Goal: Use online tool/utility: Utilize a website feature to perform a specific function

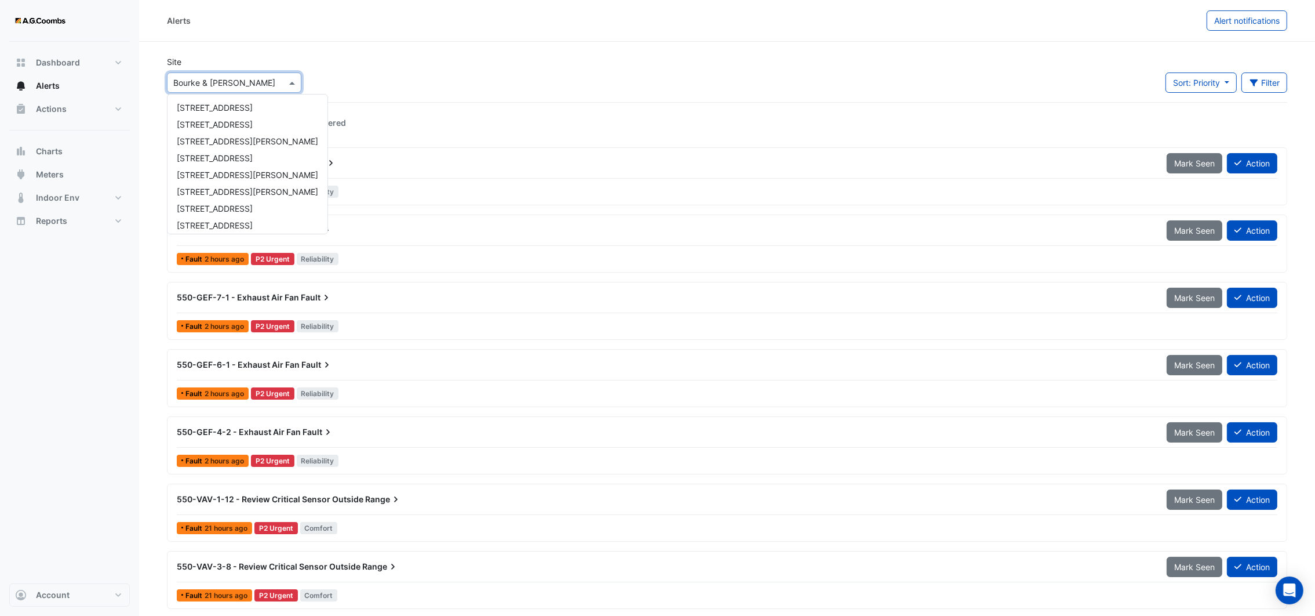
click at [236, 83] on input "text" at bounding box center [222, 83] width 99 height 12
click at [211, 183] on span "[GEOGRAPHIC_DATA]" at bounding box center [217, 188] width 81 height 10
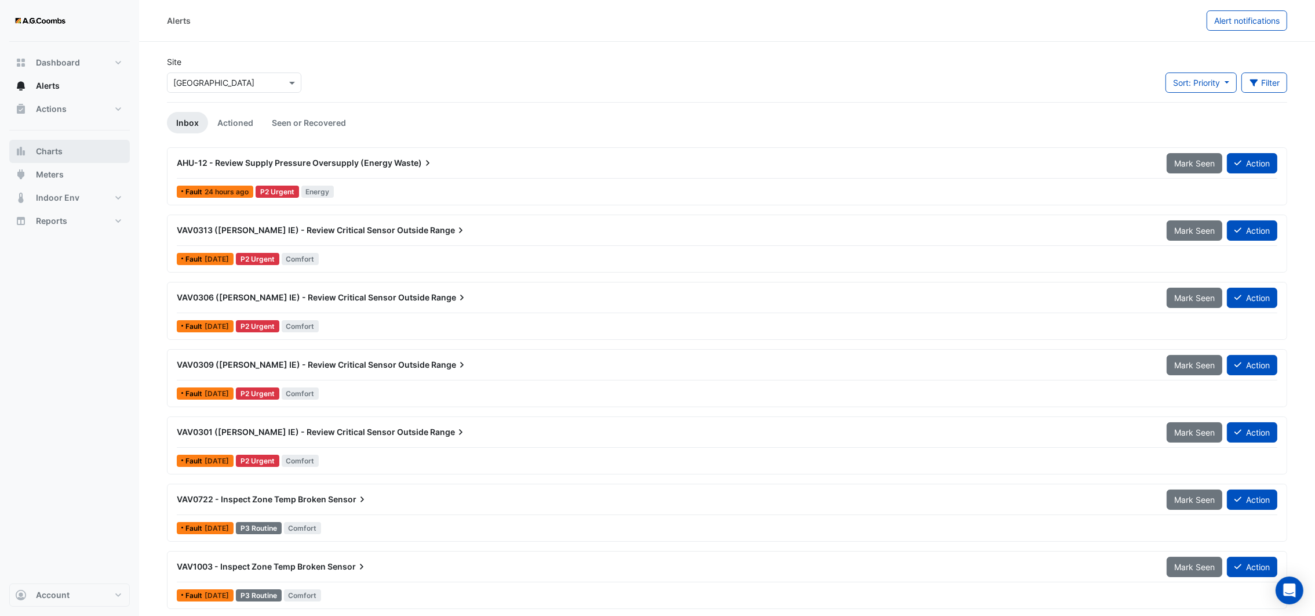
click at [53, 150] on span "Charts" at bounding box center [49, 151] width 27 height 12
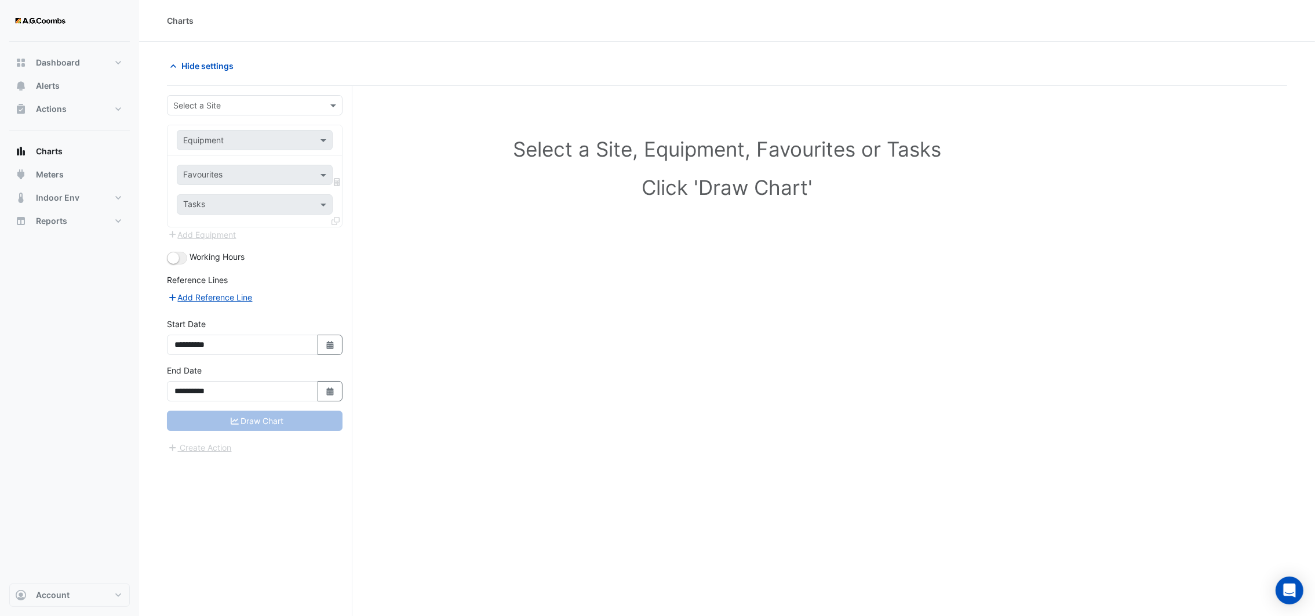
click at [272, 105] on input "text" at bounding box center [243, 106] width 140 height 12
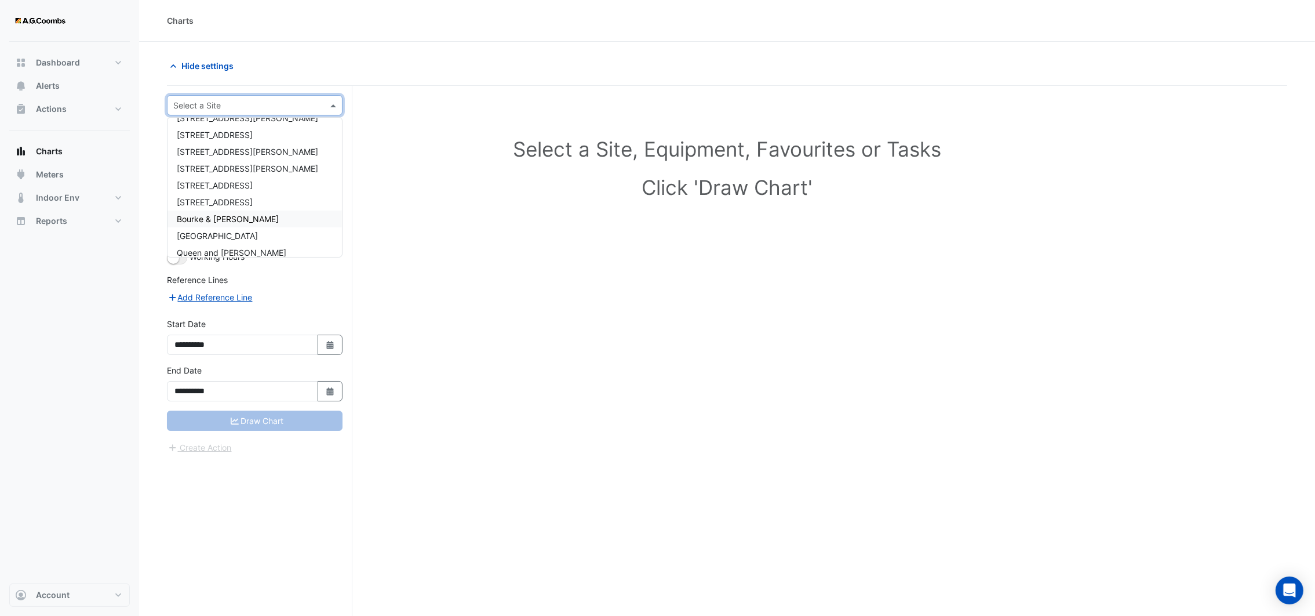
scroll to position [71, 0]
click at [231, 207] on span "[GEOGRAPHIC_DATA]" at bounding box center [217, 211] width 81 height 10
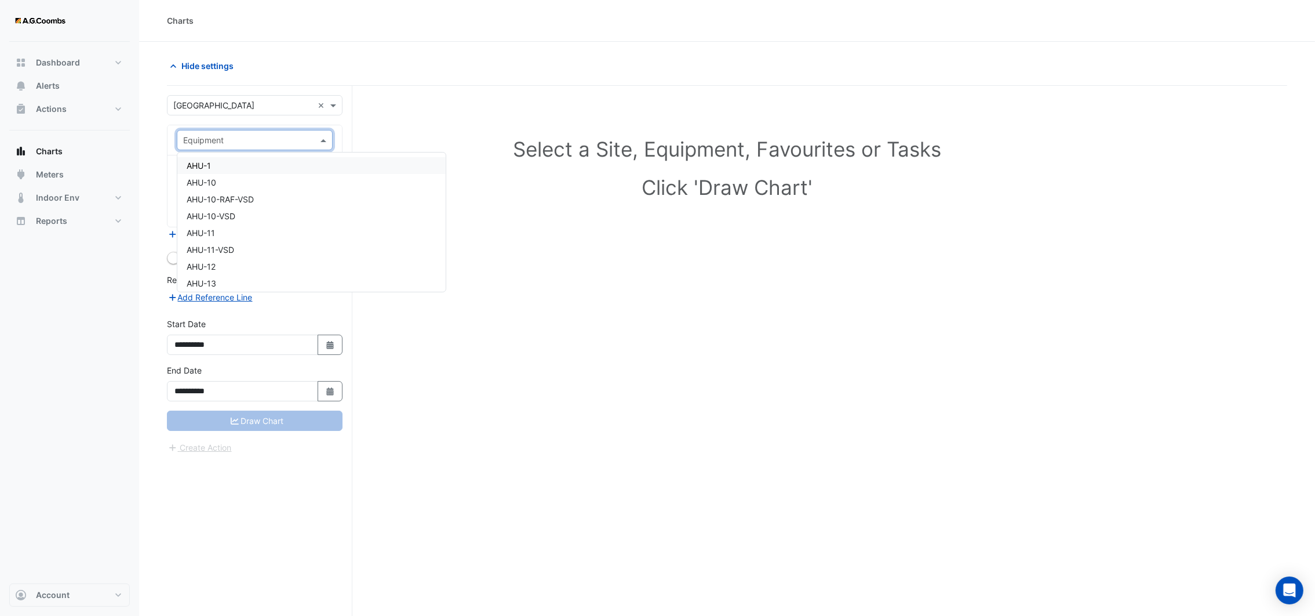
click at [325, 140] on span at bounding box center [325, 140] width 14 height 12
type input "**"
click at [211, 199] on span "CCWP-1-VSD-HLI" at bounding box center [220, 199] width 67 height 10
click at [319, 179] on span at bounding box center [325, 175] width 14 height 12
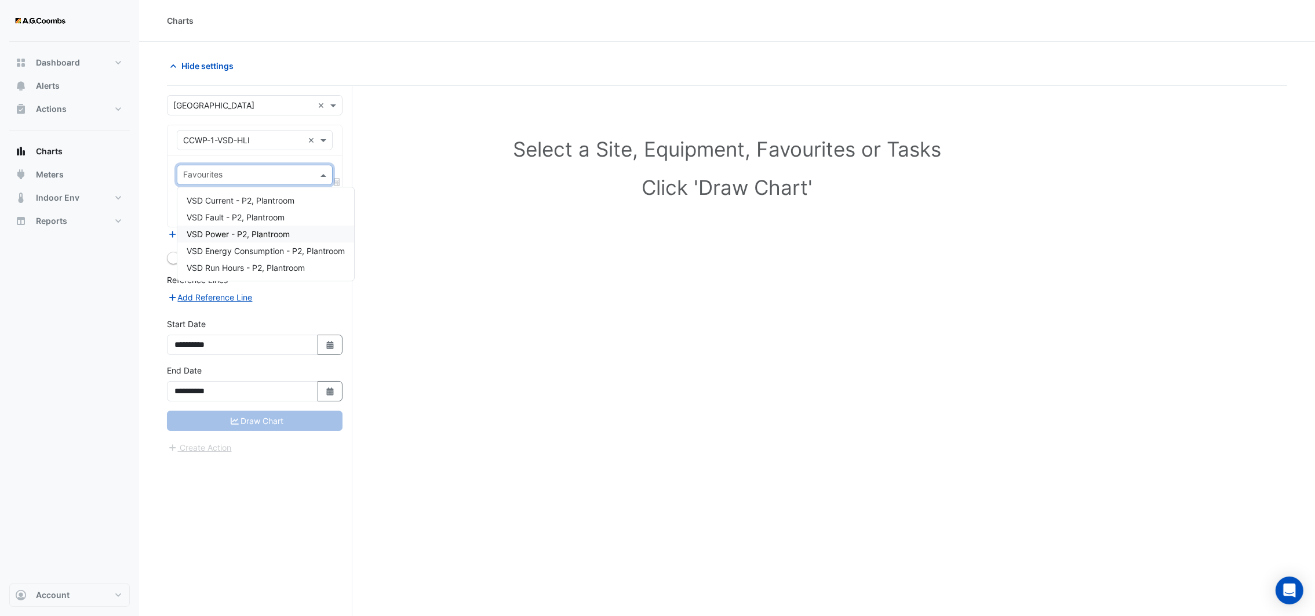
click at [275, 231] on span "VSD Power - P2, Plantroom" at bounding box center [238, 234] width 103 height 10
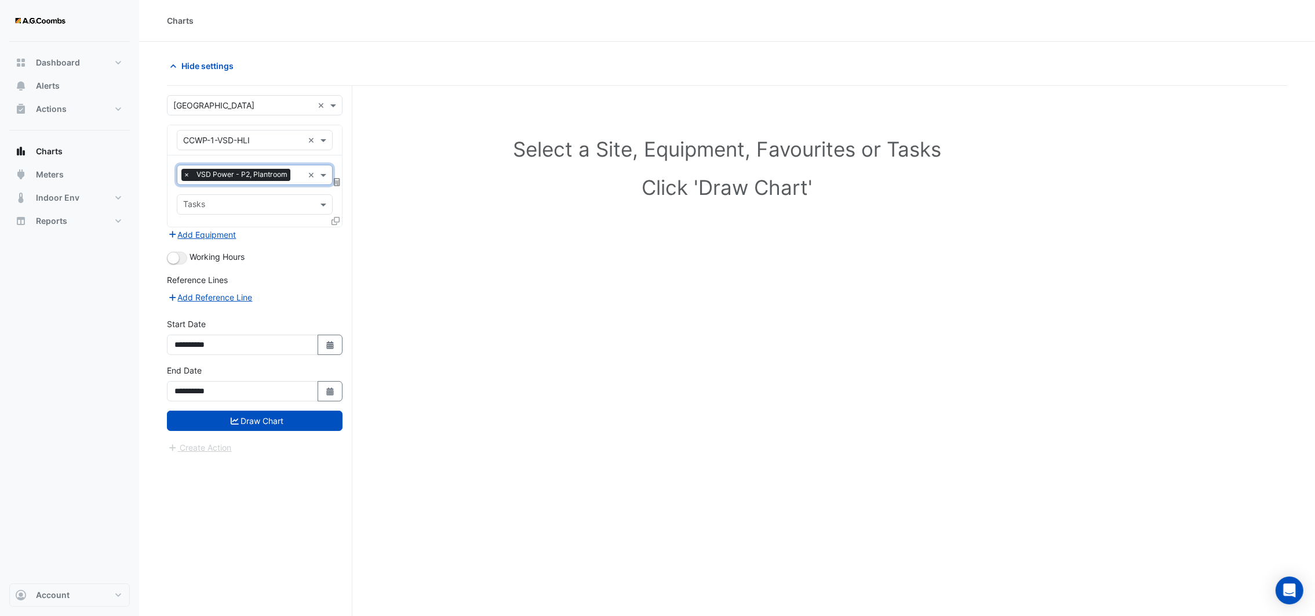
click at [336, 220] on icon at bounding box center [336, 221] width 8 height 8
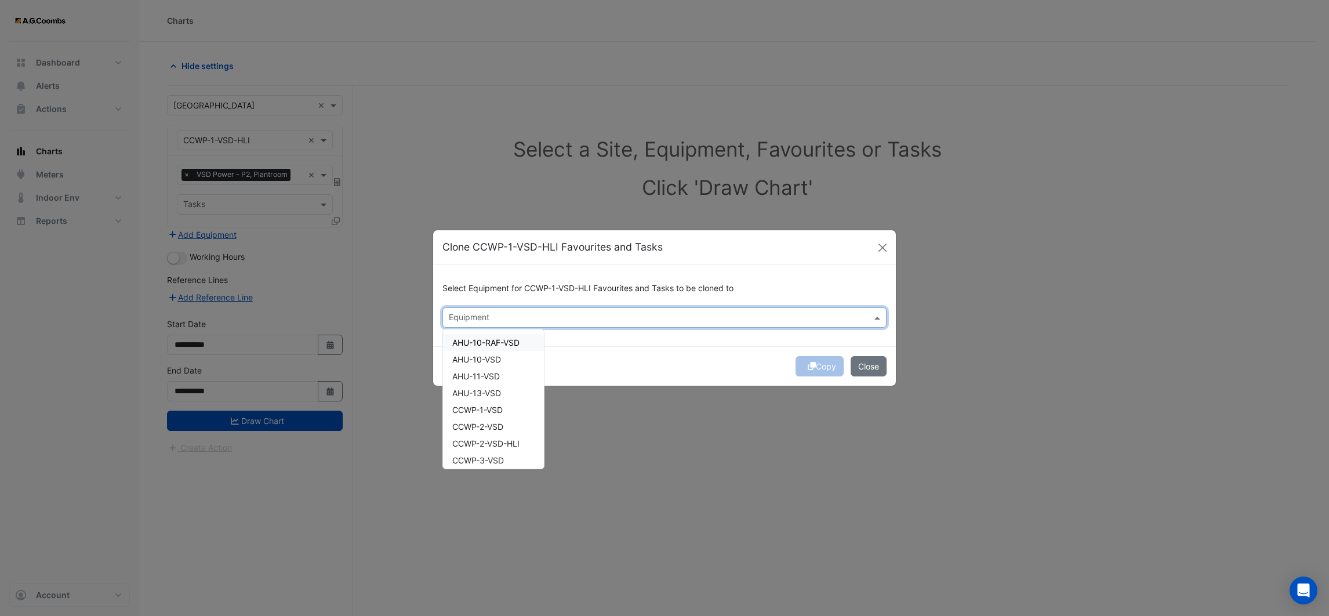
click at [489, 314] on input "text" at bounding box center [658, 318] width 418 height 12
click at [505, 368] on div "CCWP-2-VSD-HLI" at bounding box center [486, 376] width 86 height 17
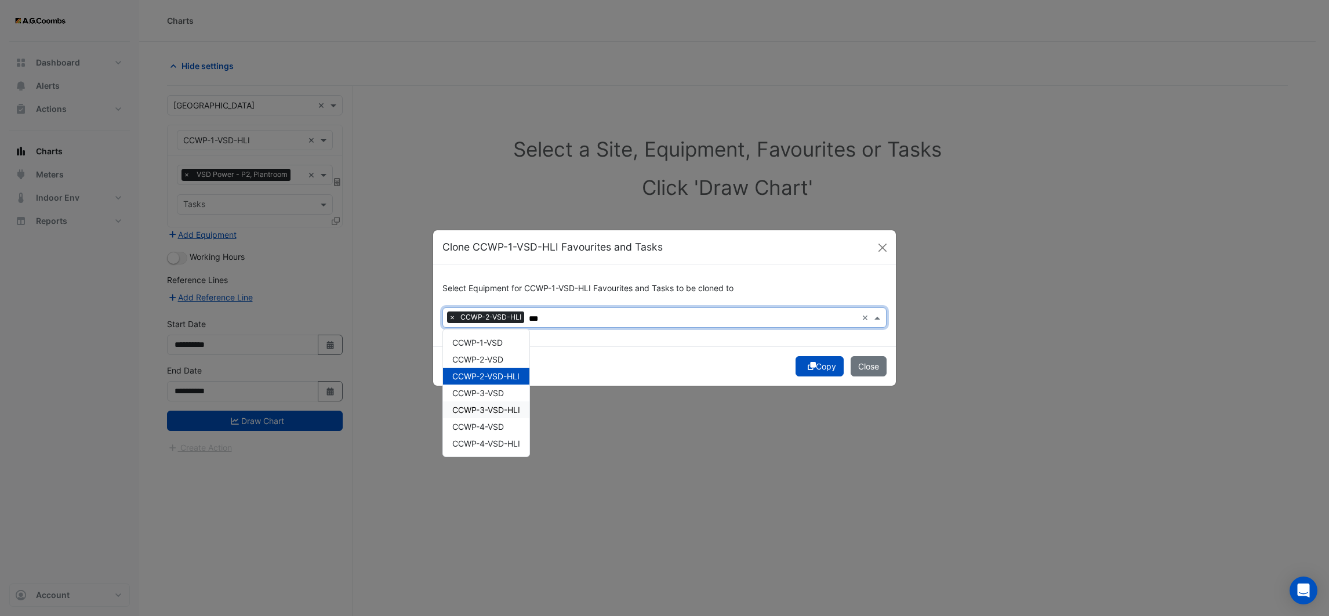
click at [495, 410] on span "CCWP-3-VSD-HLI" at bounding box center [486, 410] width 68 height 10
type input "***"
click at [820, 367] on button "Copy" at bounding box center [819, 366] width 48 height 20
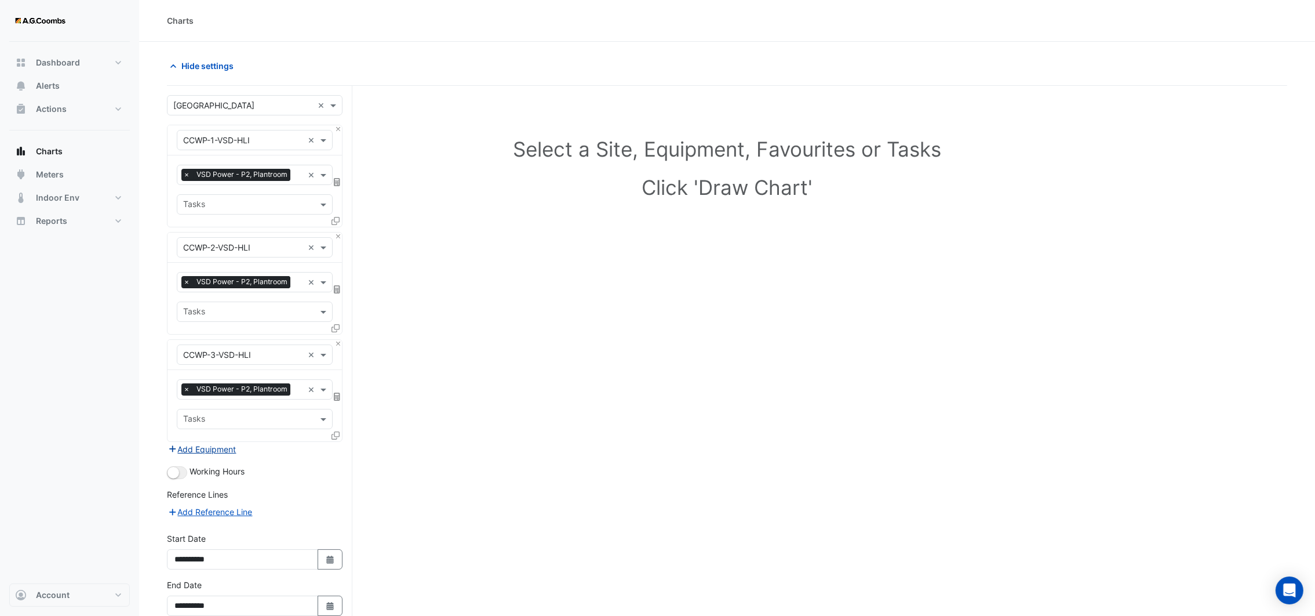
click at [174, 450] on icon "button" at bounding box center [173, 449] width 10 height 8
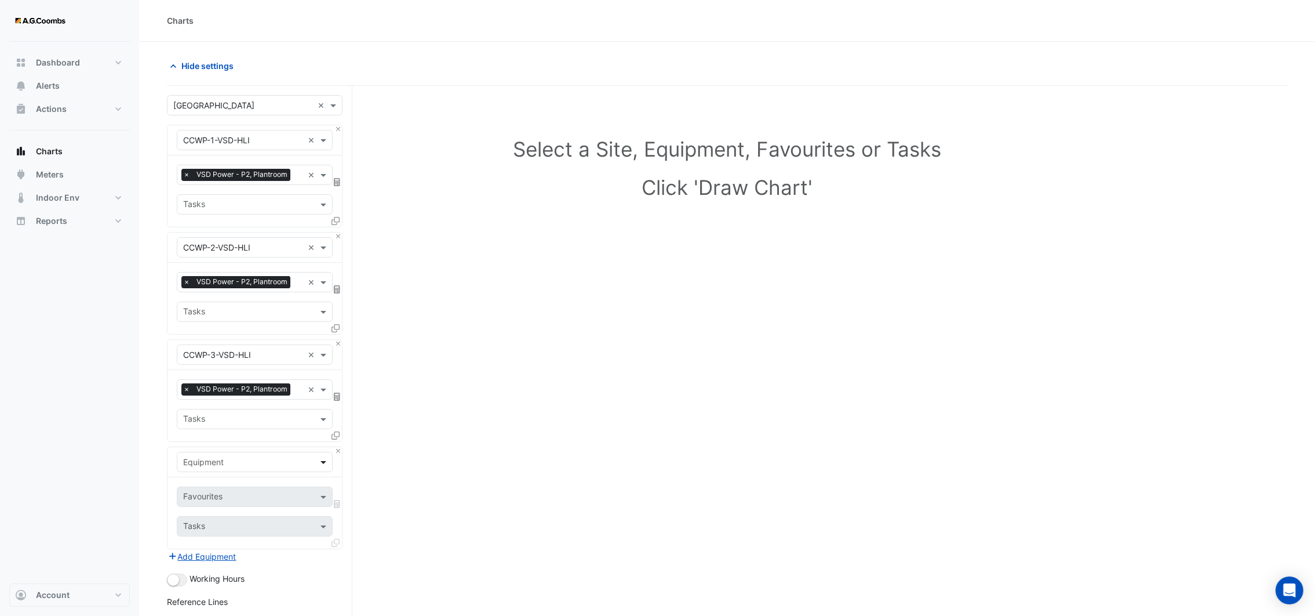
click at [325, 461] on span at bounding box center [325, 462] width 14 height 12
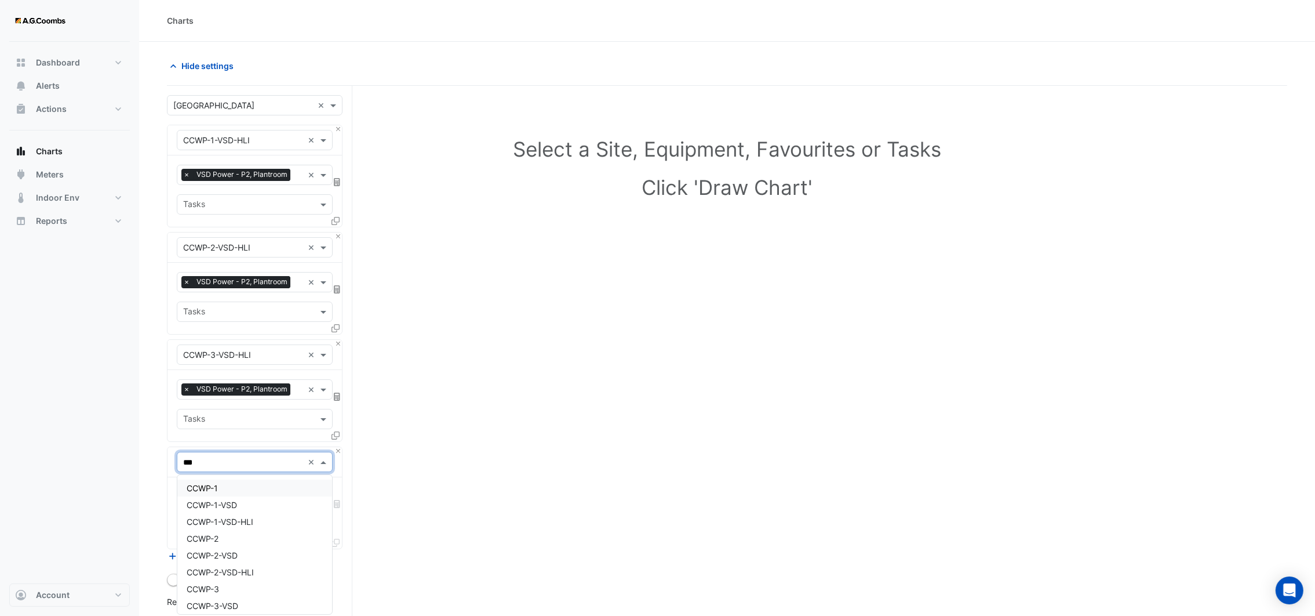
type input "***"
click at [438, 469] on div "Select a Site, Equipment, Favourites or Tasks Click 'Draw Chart'" at bounding box center [727, 435] width 1120 height 699
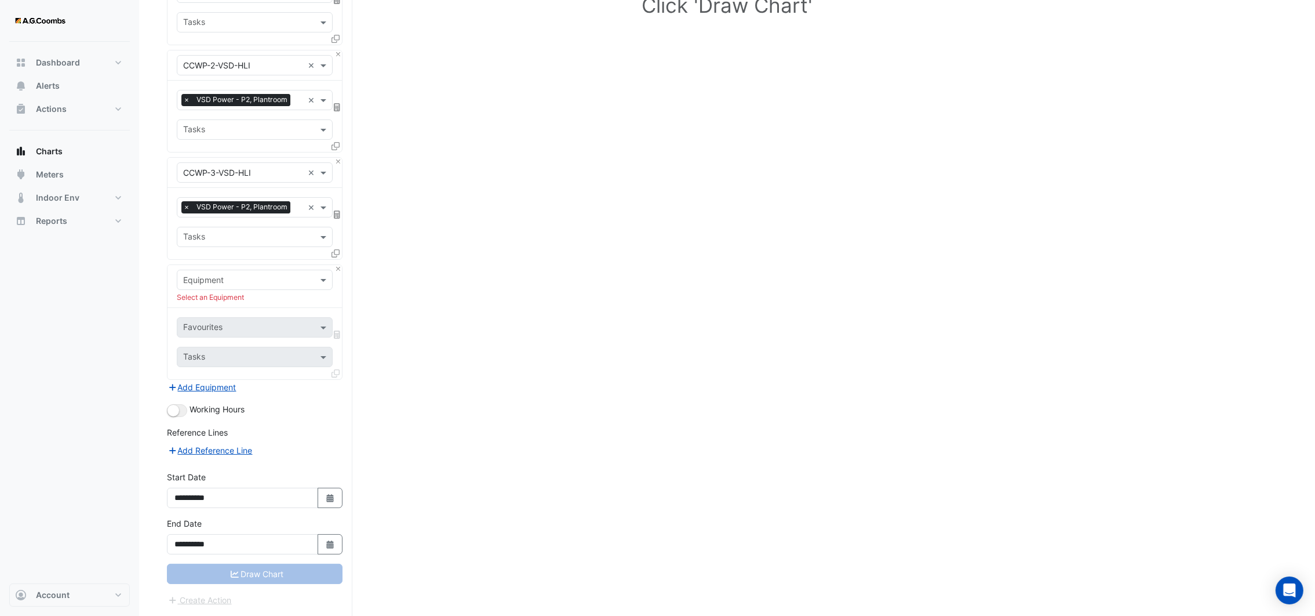
scroll to position [183, 0]
click at [336, 270] on button "Close" at bounding box center [338, 269] width 8 height 8
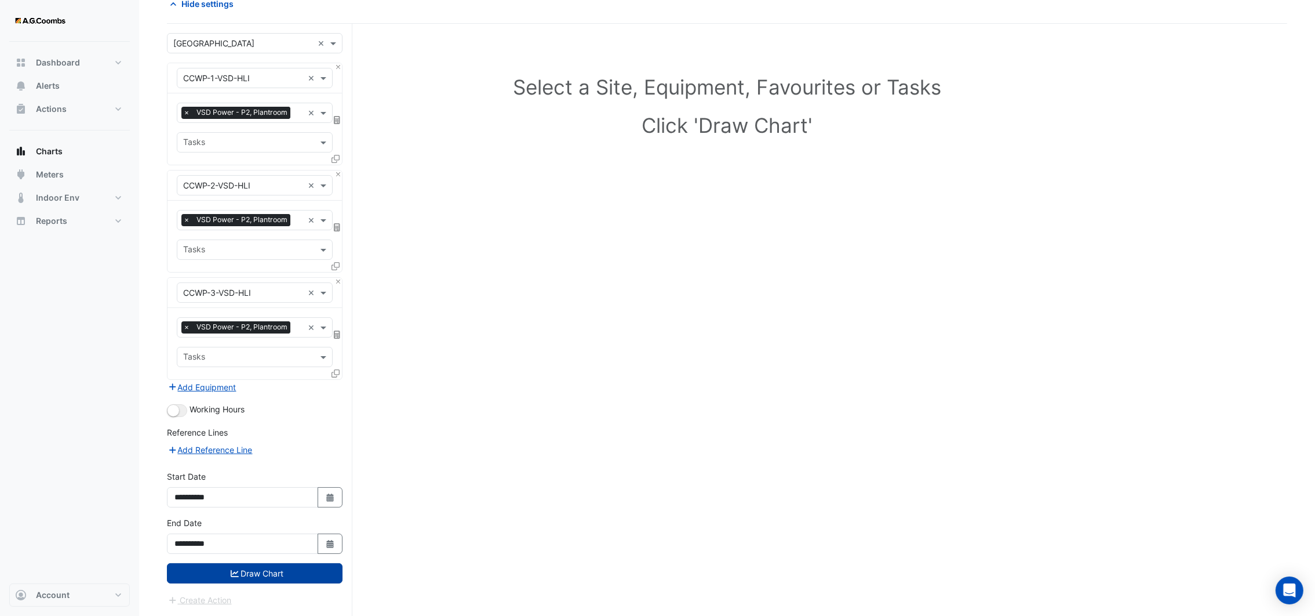
click at [263, 572] on button "Draw Chart" at bounding box center [255, 573] width 176 height 20
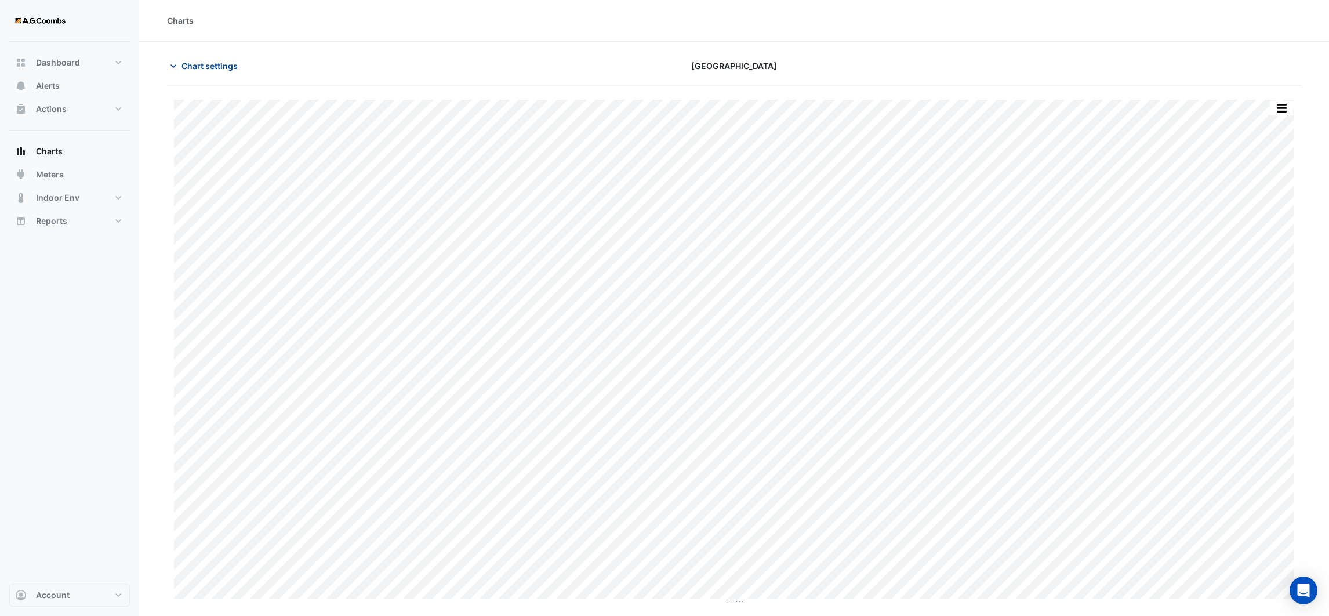
click at [178, 70] on icon "button" at bounding box center [174, 66] width 12 height 12
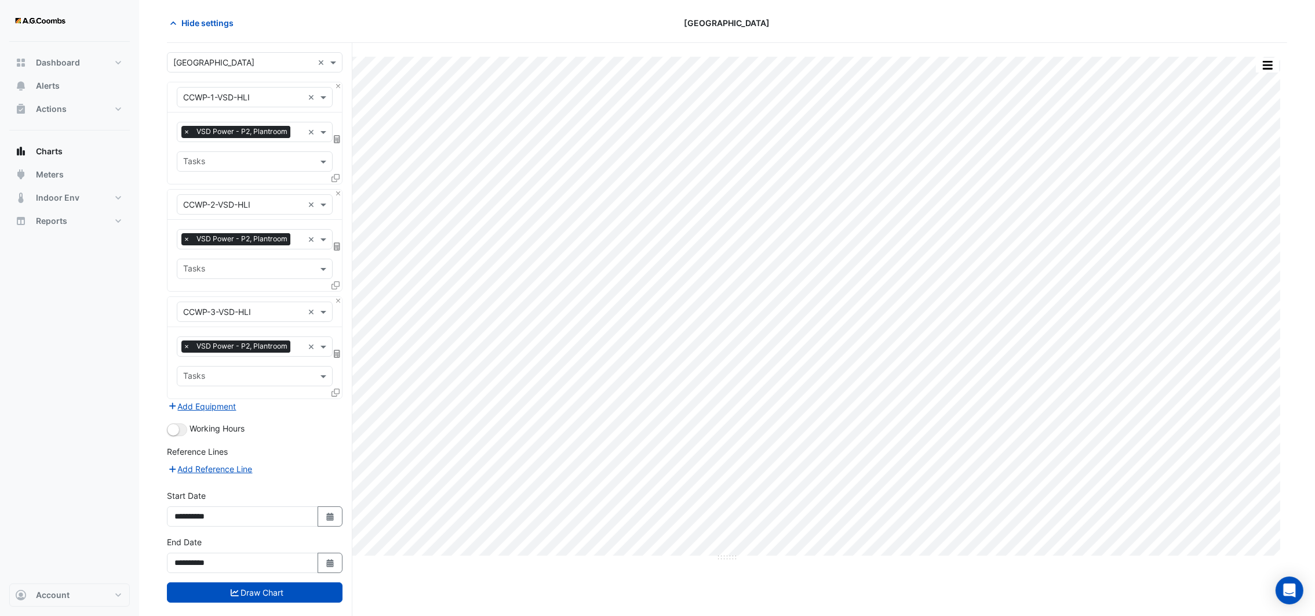
scroll to position [63, 0]
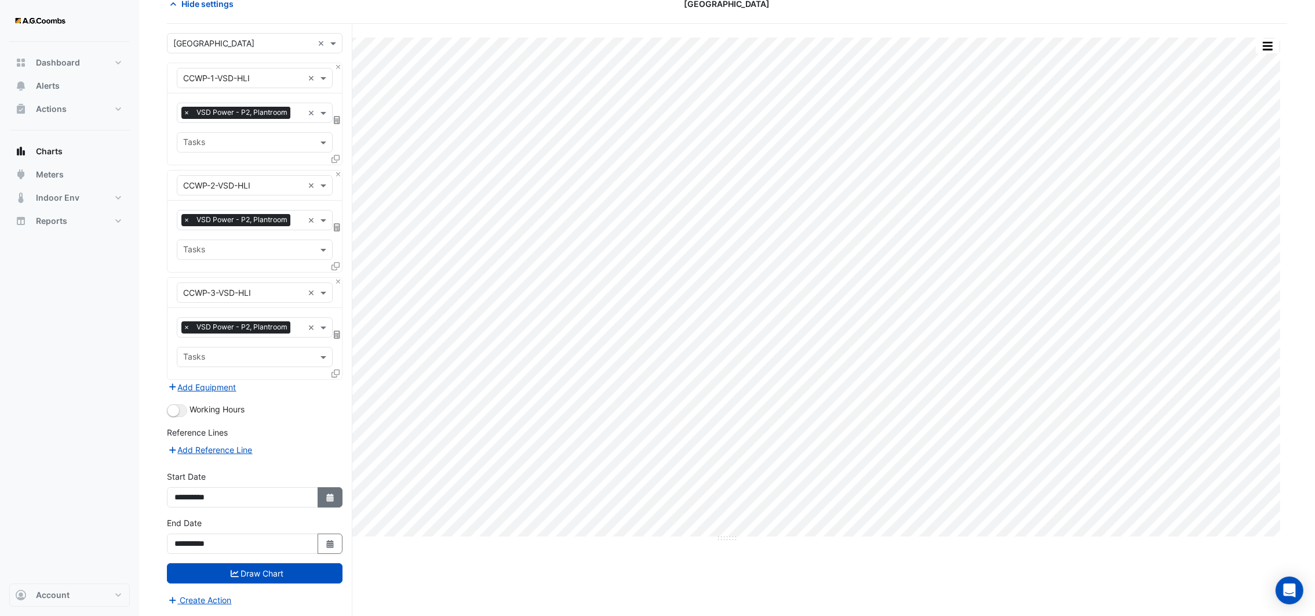
click at [328, 496] on icon "Select Date" at bounding box center [330, 497] width 10 height 8
select select "*"
select select "****"
click at [185, 347] on button "Previous month" at bounding box center [187, 344] width 14 height 19
click at [185, 346] on button "Previous month" at bounding box center [187, 344] width 14 height 19
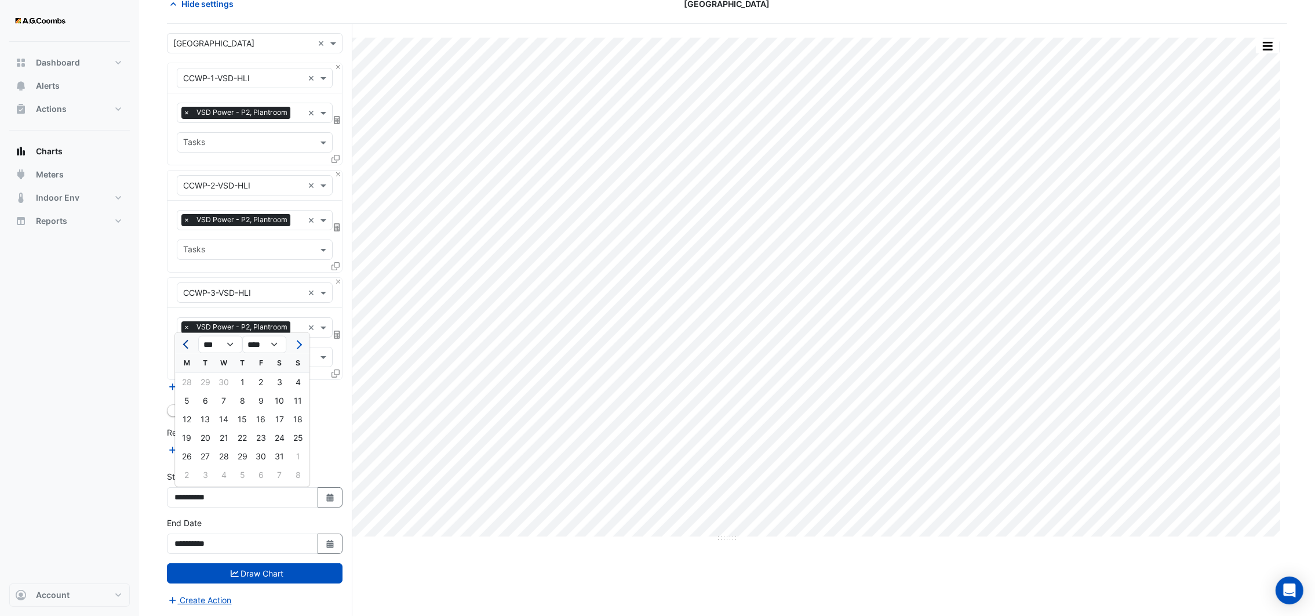
click at [185, 346] on button "Previous month" at bounding box center [187, 344] width 14 height 19
select select "*"
click at [208, 383] on div "1" at bounding box center [205, 382] width 19 height 19
type input "**********"
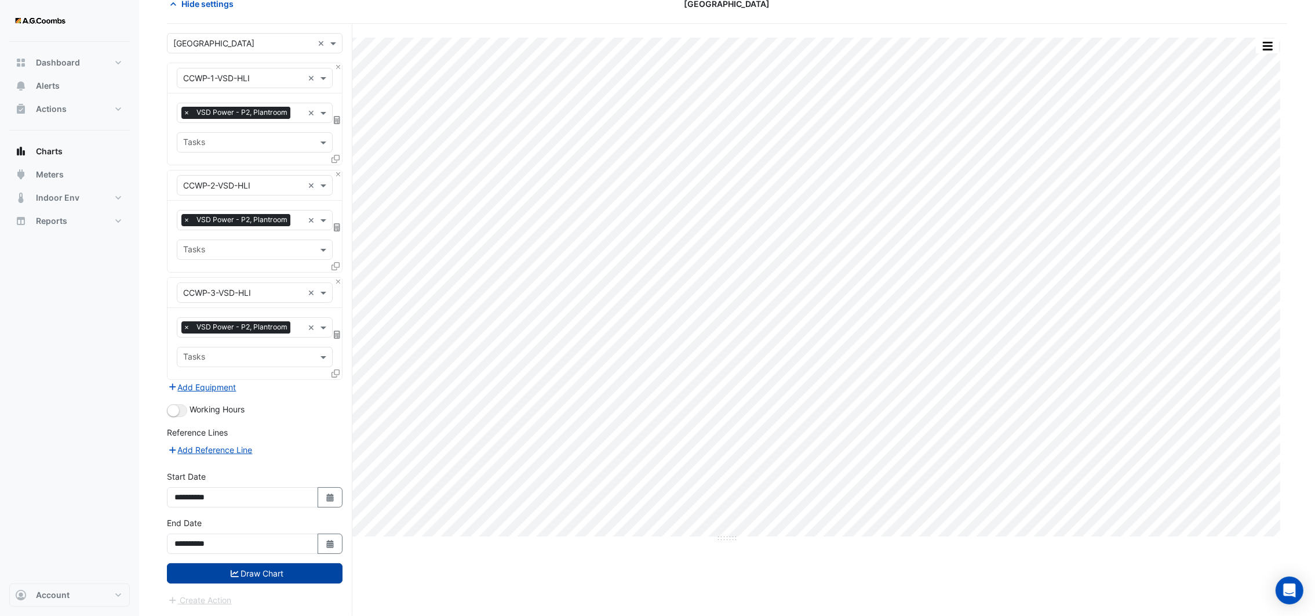
click at [241, 570] on button "Draw Chart" at bounding box center [255, 573] width 176 height 20
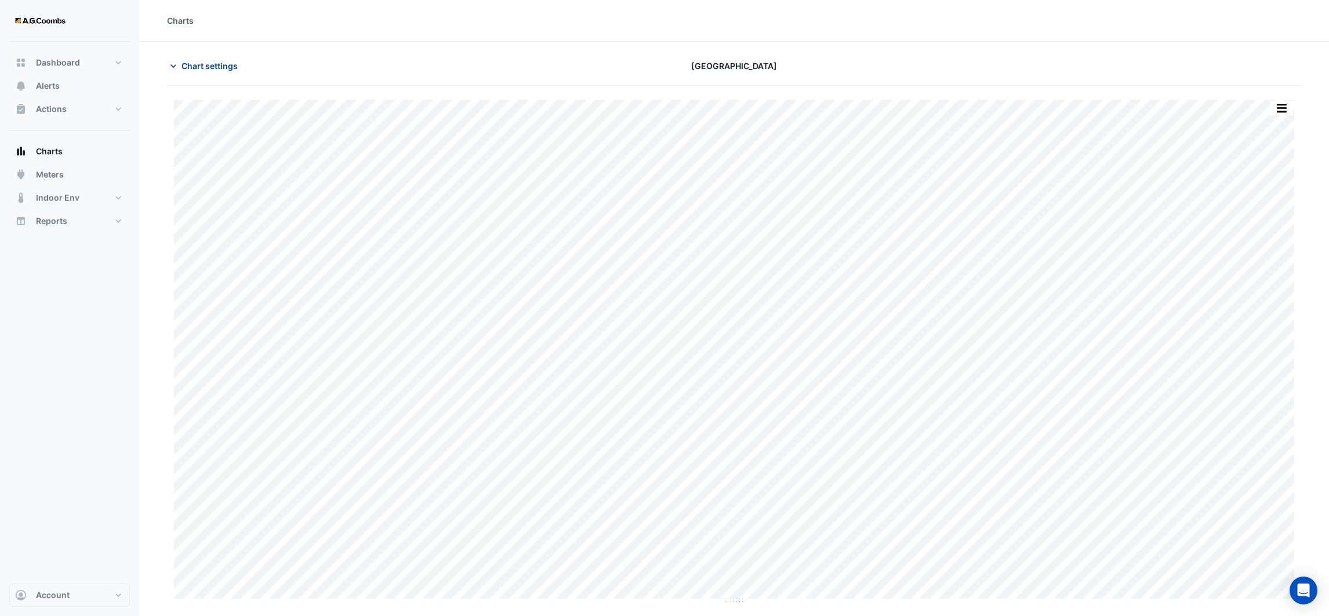
click at [169, 64] on icon "button" at bounding box center [174, 66] width 12 height 12
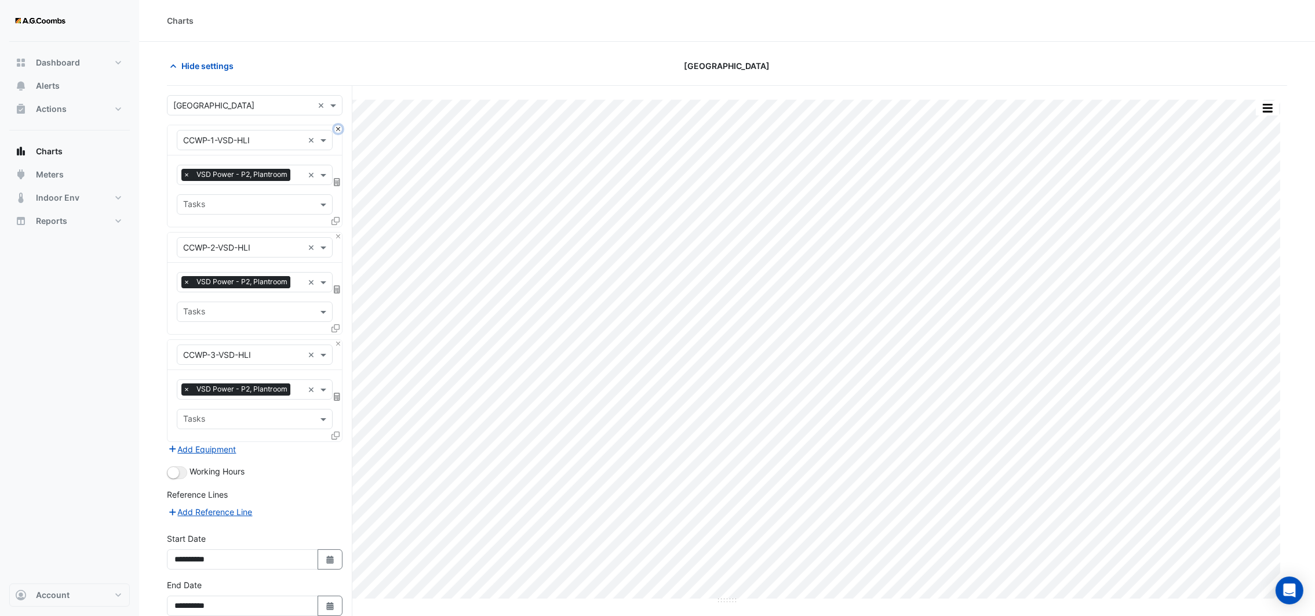
click at [336, 126] on button "Close" at bounding box center [338, 129] width 8 height 8
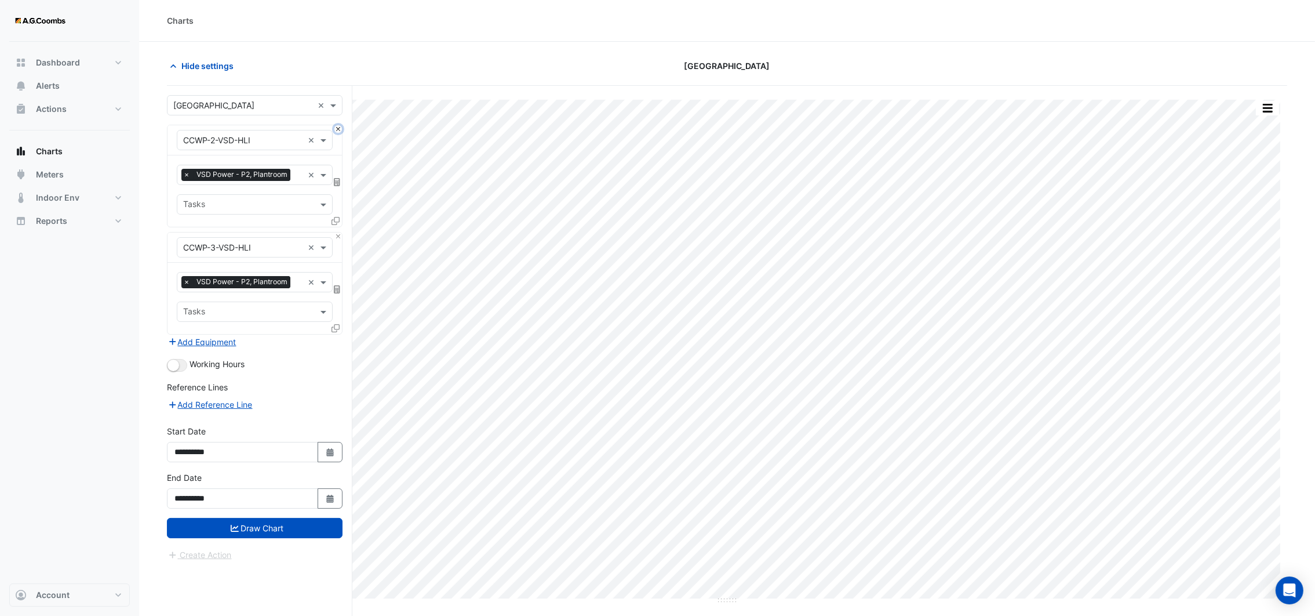
click at [336, 126] on button "Close" at bounding box center [338, 129] width 8 height 8
click at [336, 232] on div "Equipment × CCWP-3-VSD-HLI ×" at bounding box center [255, 247] width 174 height 30
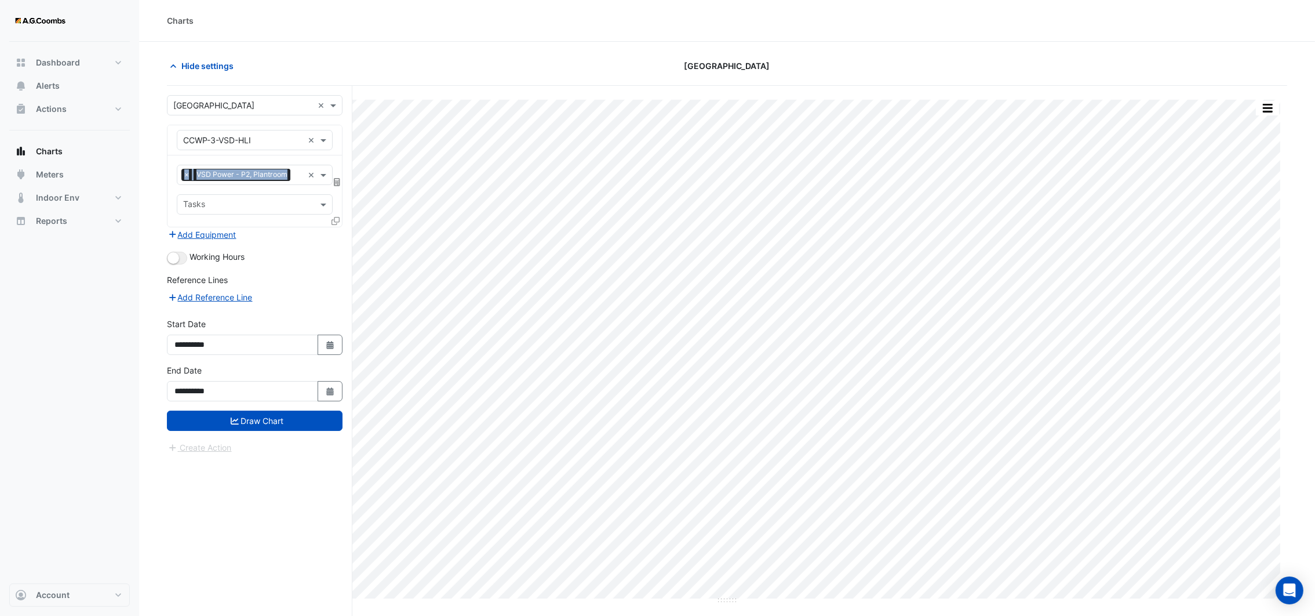
click at [336, 126] on div "Equipment × CCWP-3-VSD-HLI ×" at bounding box center [255, 140] width 174 height 30
drag, startPoint x: 336, startPoint y: 126, endPoint x: 427, endPoint y: 55, distance: 115.6
click at [427, 53] on section "Hide settings [GEOGRAPHIC_DATA] Split by Equip Split All Print Save as JPEG Sav…" at bounding box center [727, 351] width 1176 height 618
click at [170, 60] on icon "button" at bounding box center [174, 66] width 12 height 12
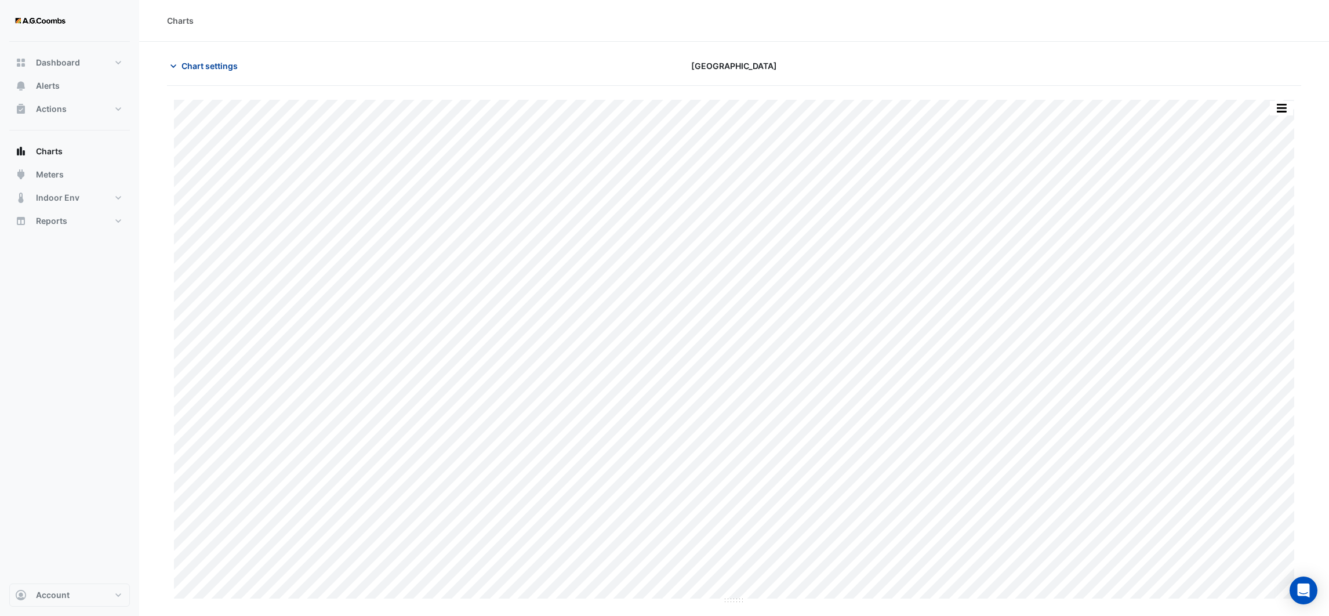
click at [172, 70] on icon "button" at bounding box center [174, 66] width 12 height 12
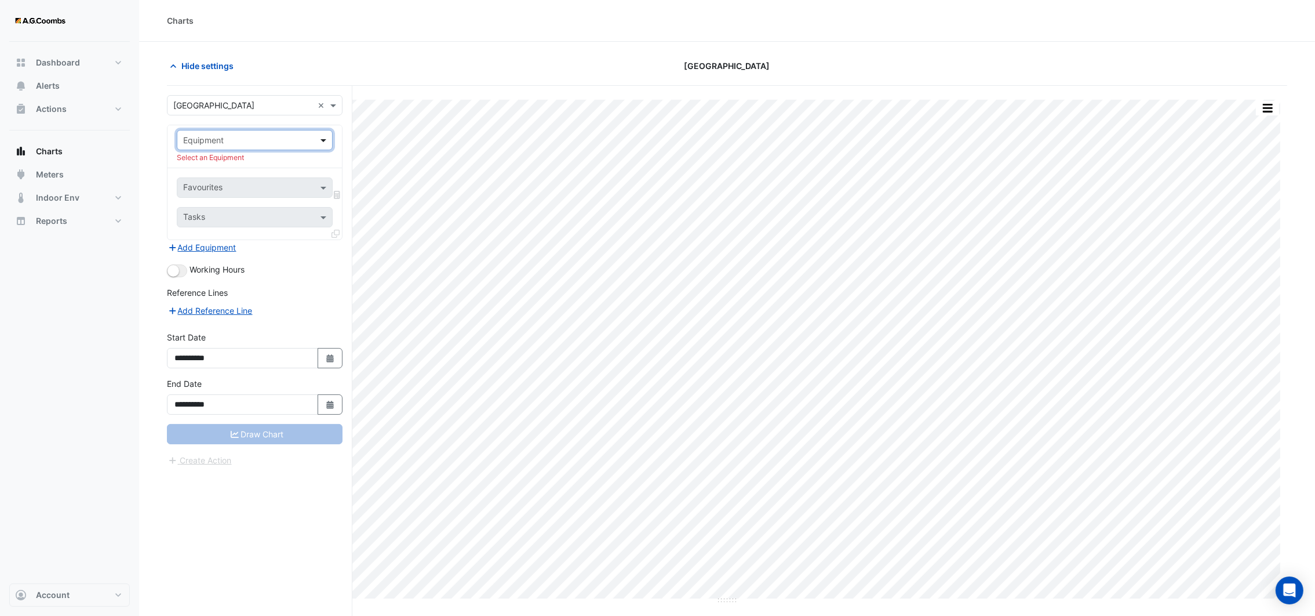
click at [319, 140] on span at bounding box center [325, 140] width 14 height 12
type input "***"
click at [223, 164] on div "CCWP-1" at bounding box center [254, 165] width 154 height 17
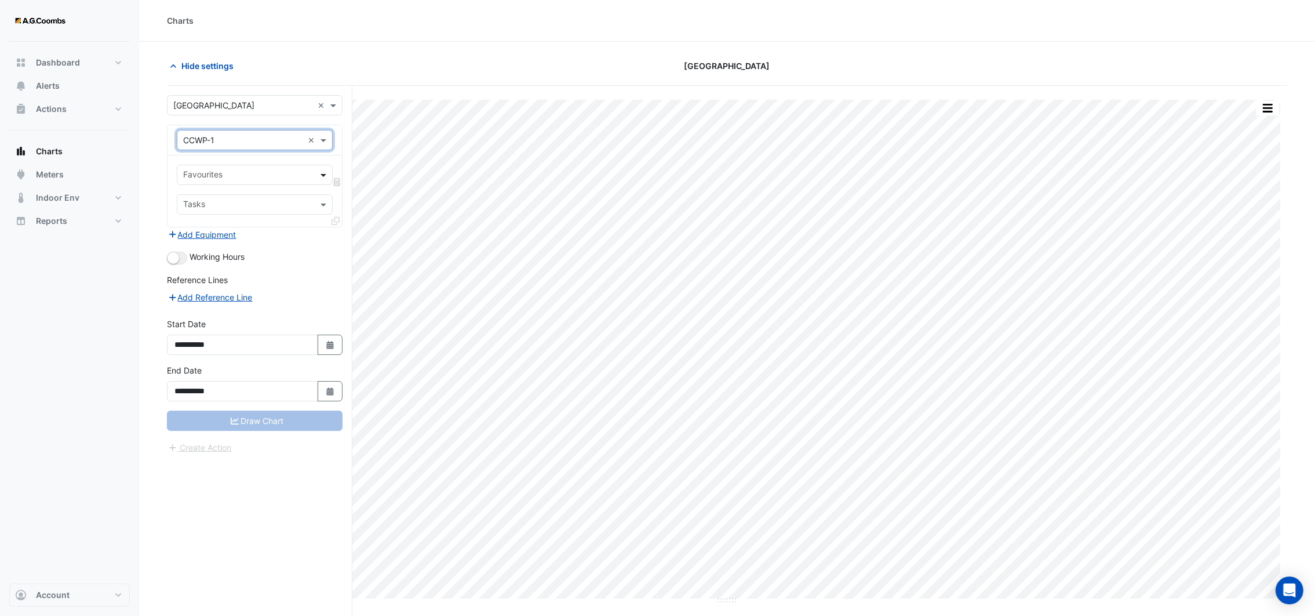
click at [325, 176] on span at bounding box center [325, 175] width 14 height 12
click at [322, 141] on span at bounding box center [325, 140] width 14 height 12
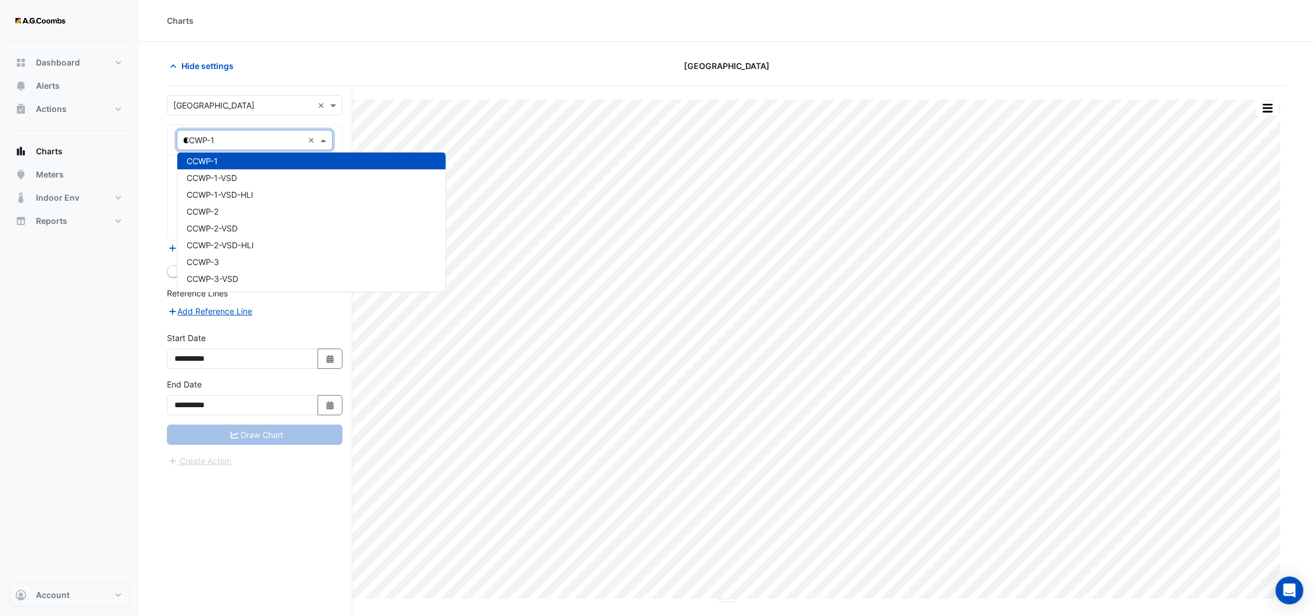
scroll to position [21, 0]
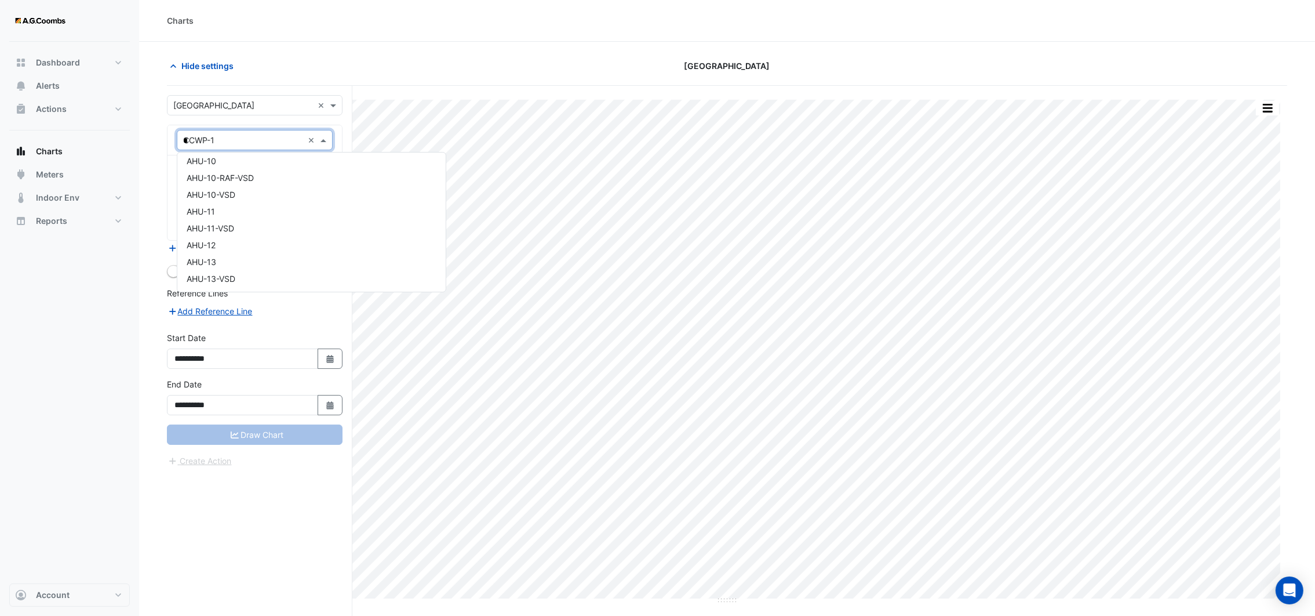
type input "**"
click at [227, 166] on div "CHILLER-1" at bounding box center [254, 165] width 154 height 17
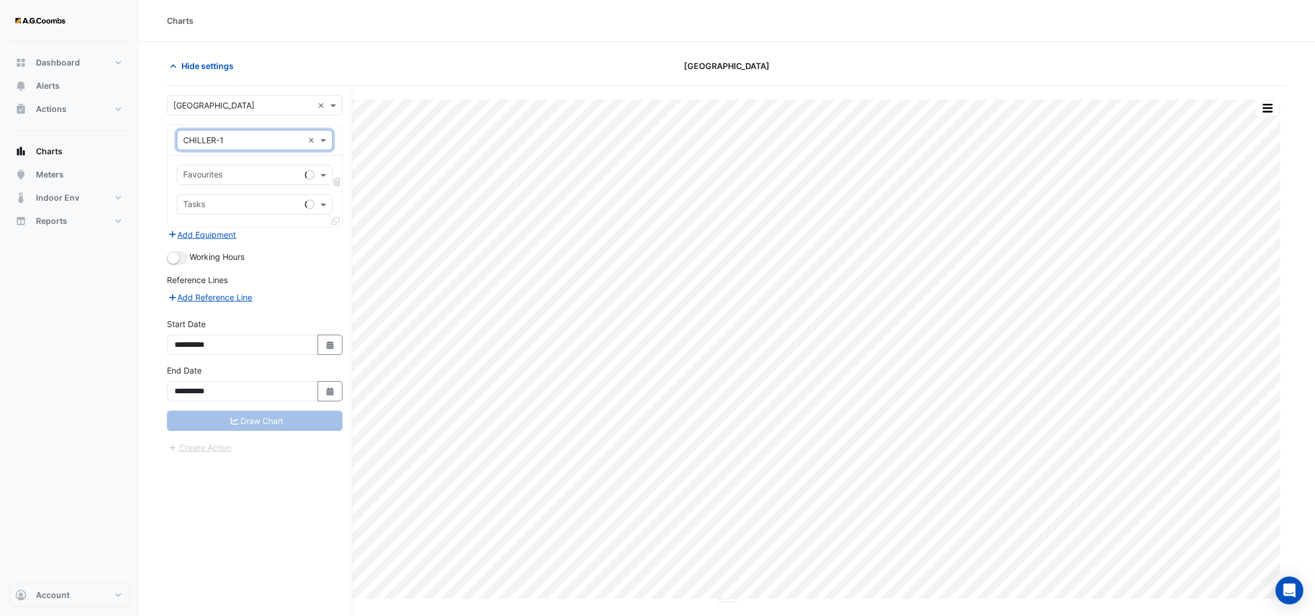
click at [221, 178] on input "text" at bounding box center [241, 176] width 117 height 12
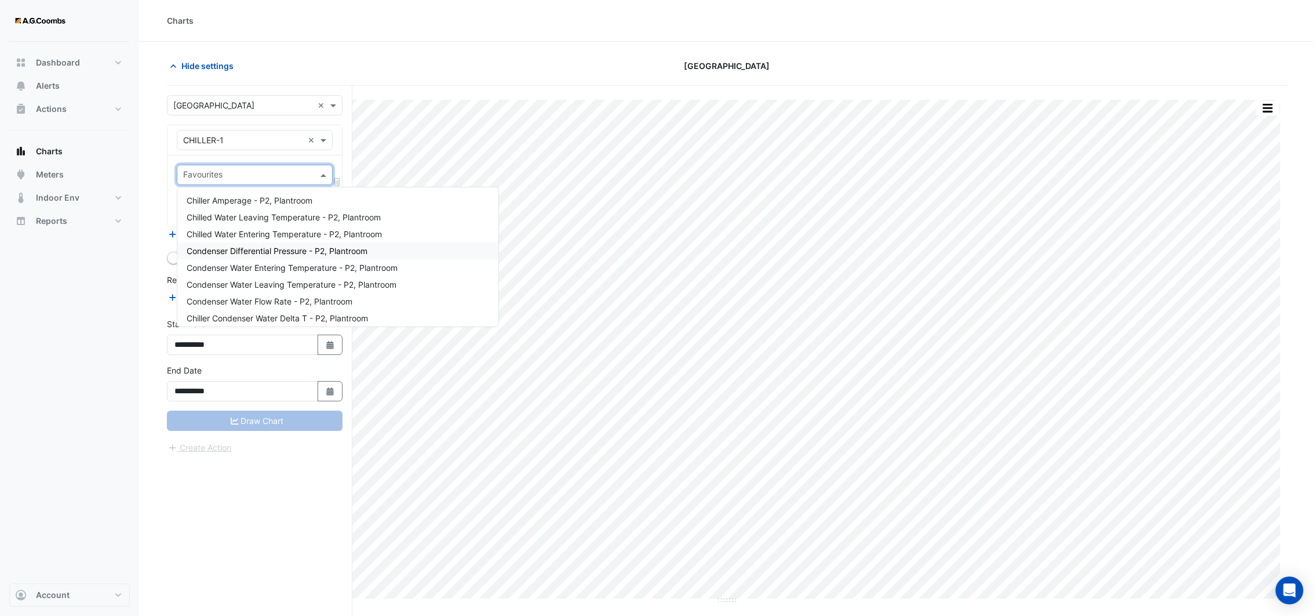
click at [289, 252] on span "Condenser Differential Pressure - P2, Plantroom" at bounding box center [277, 251] width 181 height 10
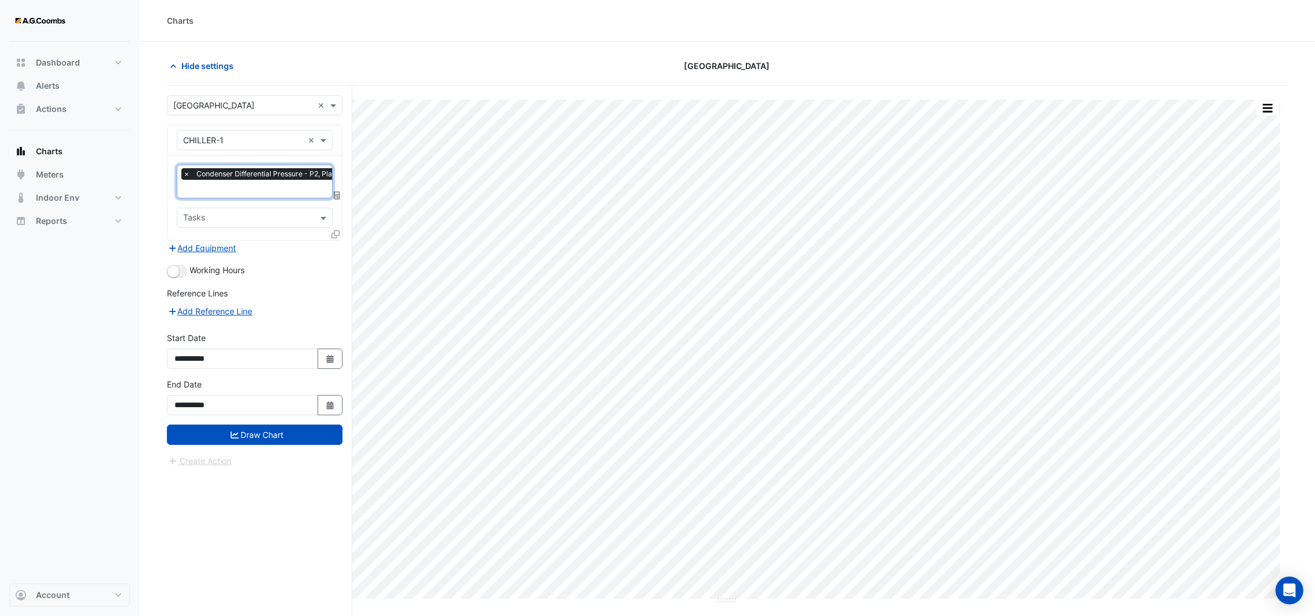
click at [336, 231] on icon at bounding box center [336, 234] width 8 height 8
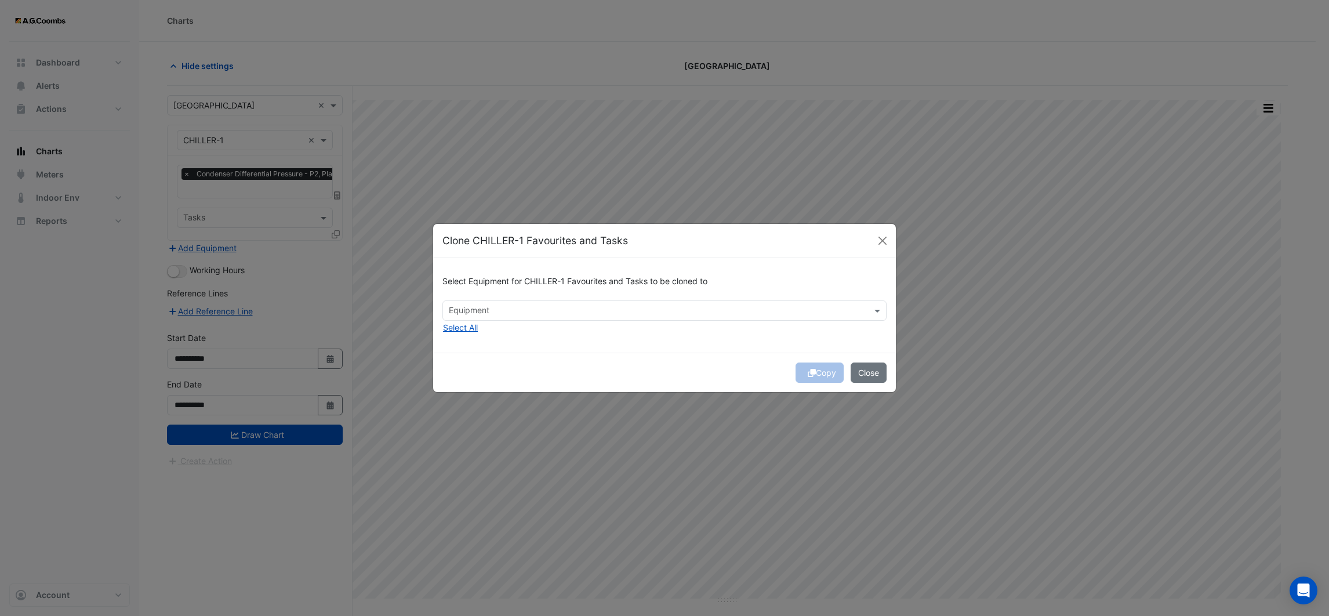
click at [482, 308] on input "text" at bounding box center [658, 311] width 418 height 12
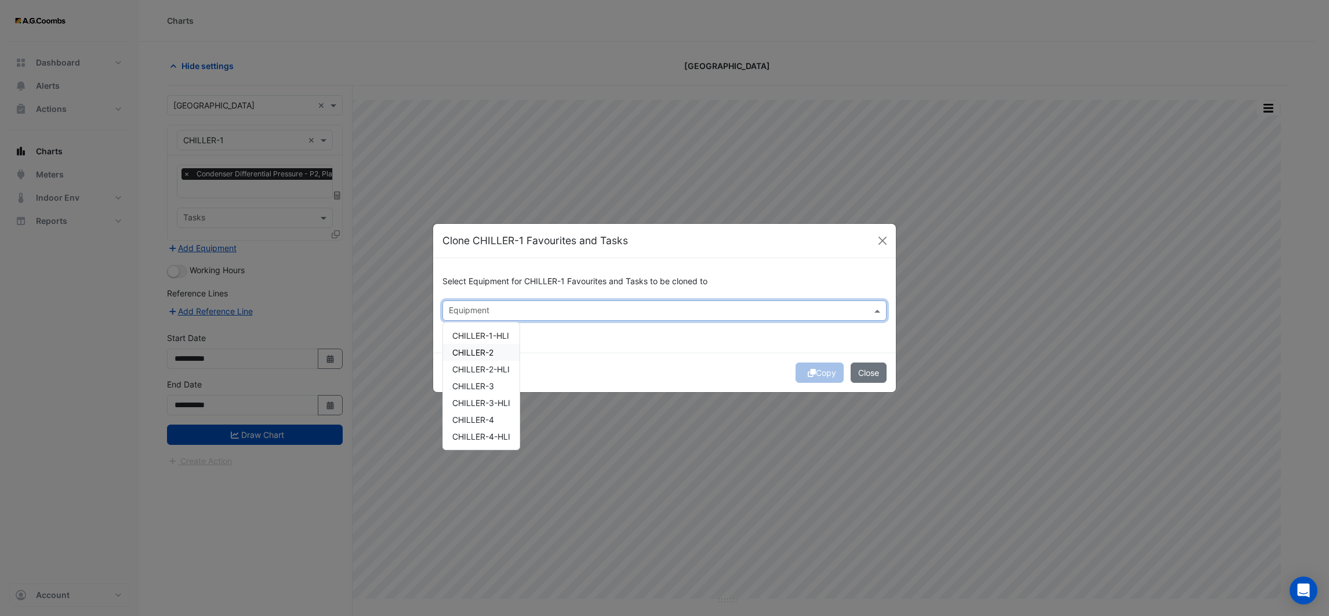
click at [481, 347] on span "CHILLER-2" at bounding box center [472, 352] width 41 height 10
click at [475, 387] on span "CHILLER-3" at bounding box center [473, 386] width 42 height 10
click at [475, 417] on span "CHILLER-4" at bounding box center [473, 419] width 42 height 10
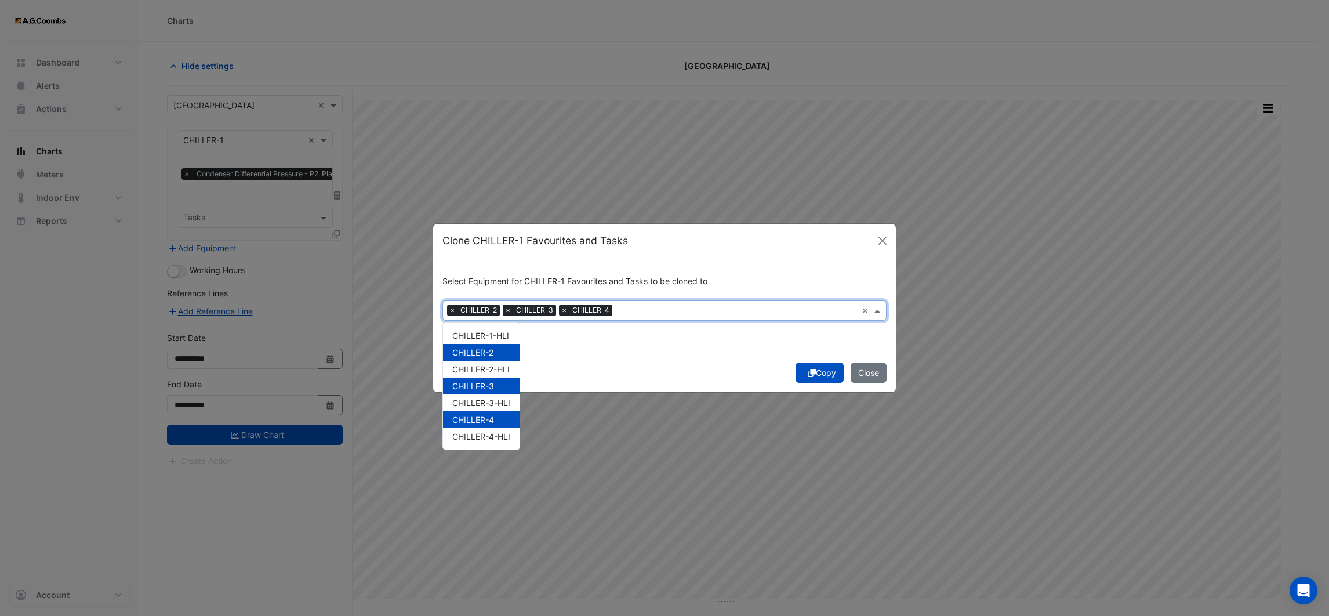
click at [819, 376] on button "Copy" at bounding box center [819, 372] width 48 height 20
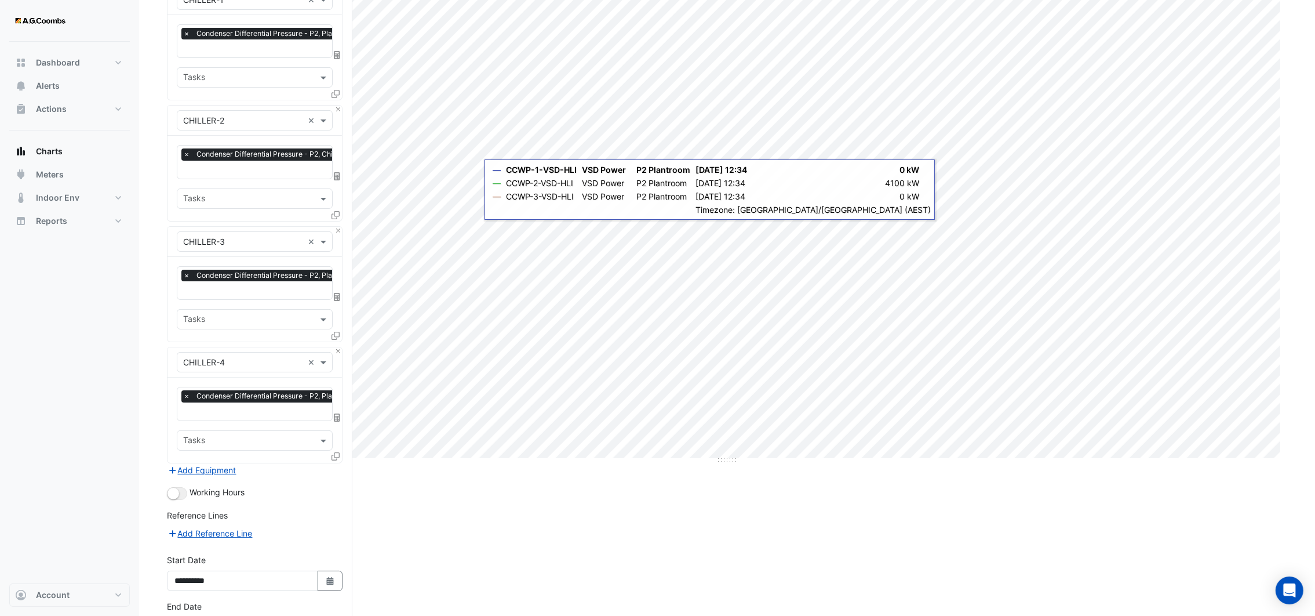
scroll to position [221, 0]
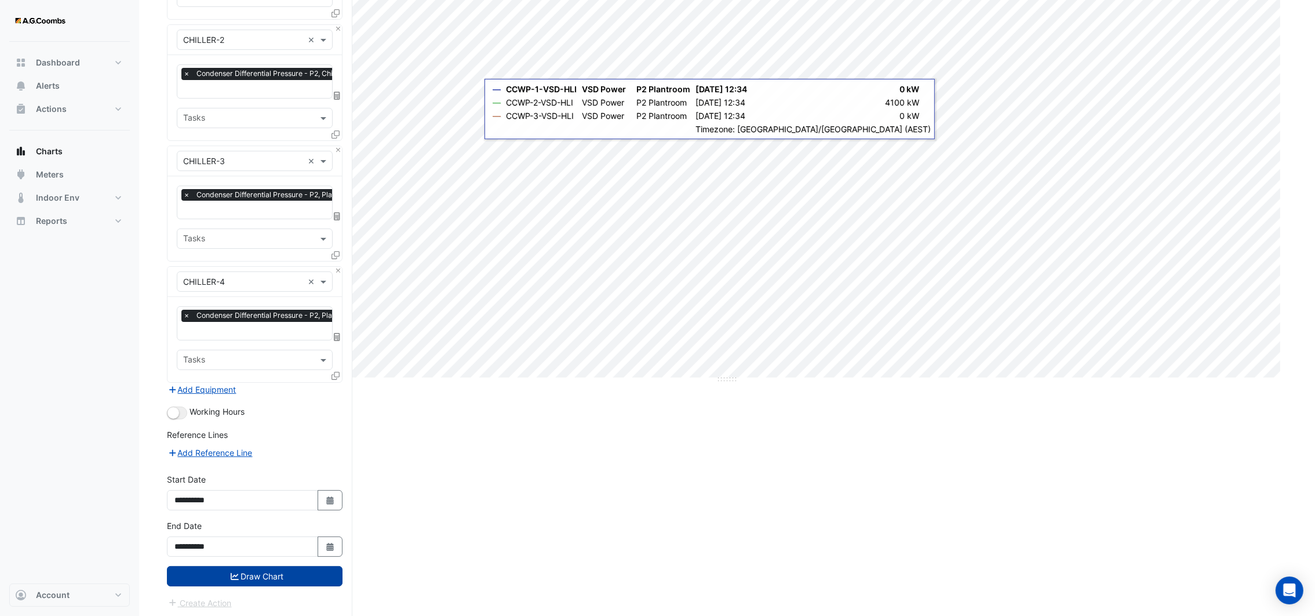
click at [263, 571] on button "Draw Chart" at bounding box center [255, 576] width 176 height 20
